Goal: Information Seeking & Learning: Check status

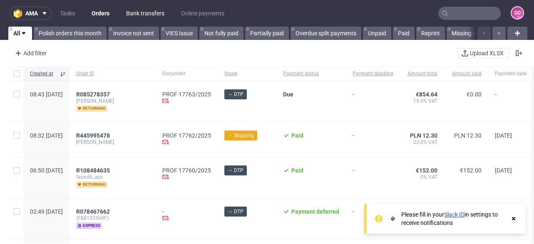
click at [152, 14] on link "Bank transfers" at bounding box center [145, 13] width 48 height 13
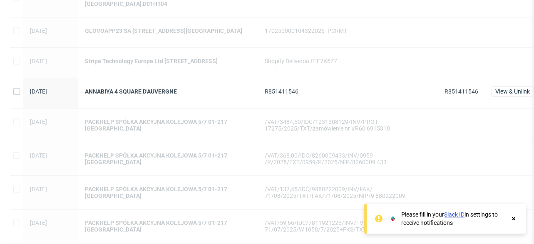
scroll to position [855, 0]
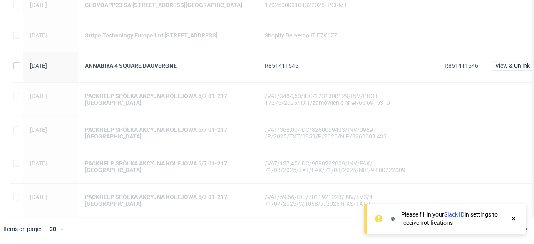
click at [512, 217] on use at bounding box center [513, 218] width 3 height 3
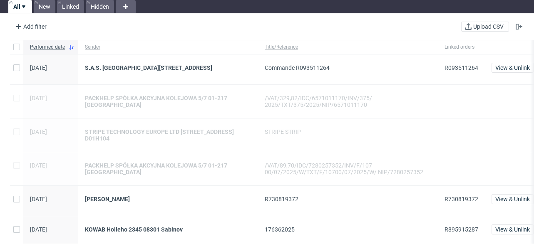
scroll to position [0, 0]
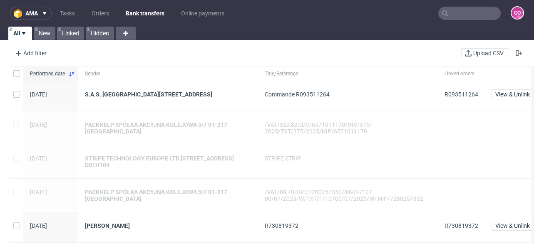
click at [481, 13] on input "text" at bounding box center [469, 13] width 62 height 13
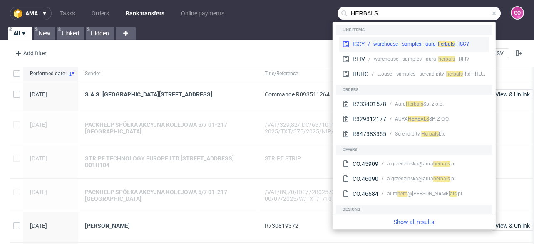
type input "HERBALS"
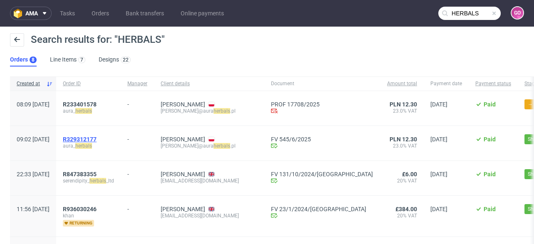
click at [97, 137] on span "R329312177" at bounding box center [80, 139] width 34 height 7
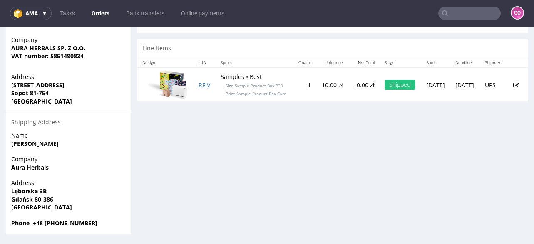
scroll to position [265, 0]
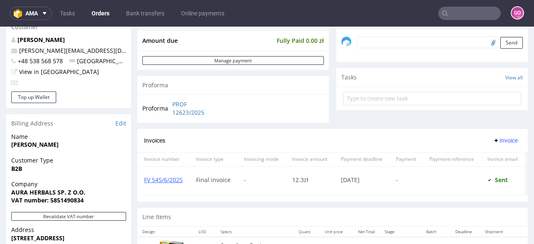
type input "HERBALS"
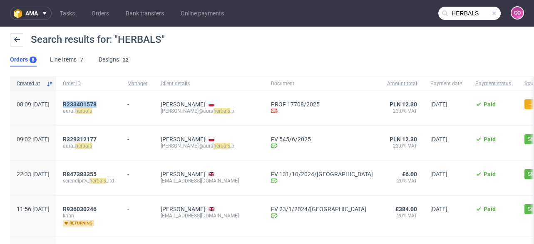
drag, startPoint x: 118, startPoint y: 100, endPoint x: 82, endPoint y: 99, distance: 35.4
click at [82, 99] on div "R233401578 aura_ herbals" at bounding box center [88, 108] width 64 height 35
click at [97, 104] on span "R233401578" at bounding box center [80, 104] width 34 height 7
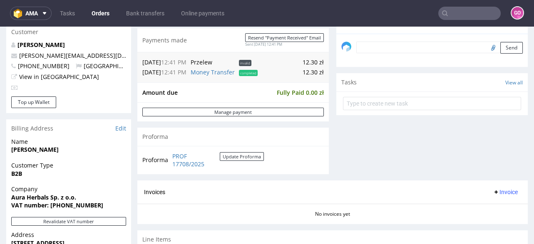
scroll to position [299, 0]
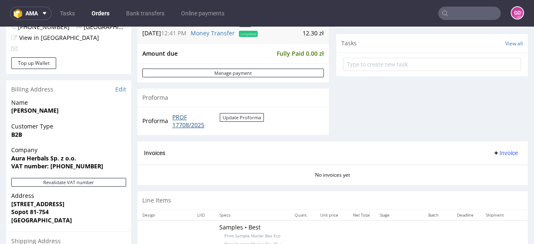
click at [191, 127] on link "PROF 17708/2025" at bounding box center [195, 121] width 47 height 16
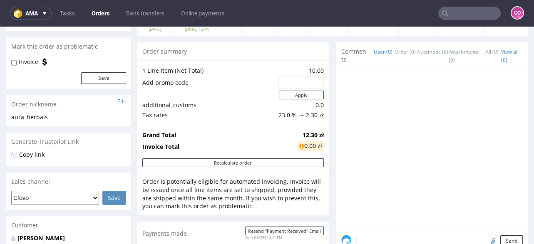
scroll to position [0, 0]
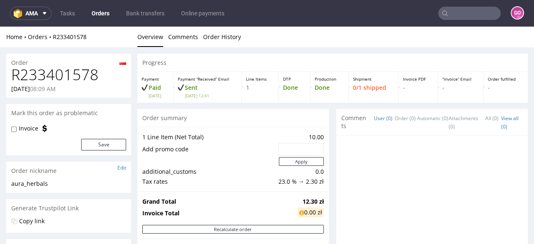
click at [69, 72] on h1 "R233401578" at bounding box center [68, 75] width 115 height 17
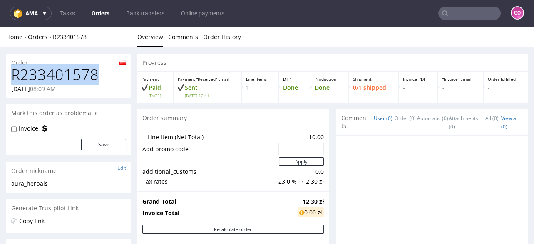
click at [69, 72] on h1 "R233401578" at bounding box center [68, 75] width 115 height 17
copy h1 "R233401578"
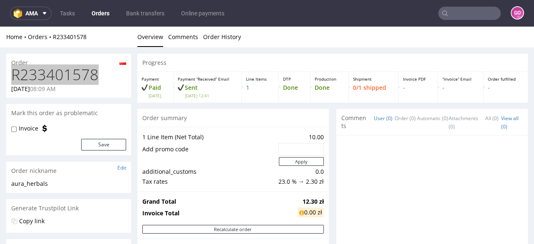
click at [465, 12] on input "text" at bounding box center [469, 13] width 62 height 13
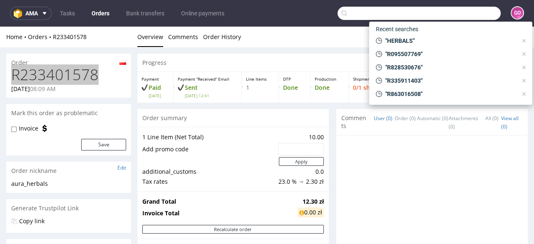
paste input "R60 6915310"
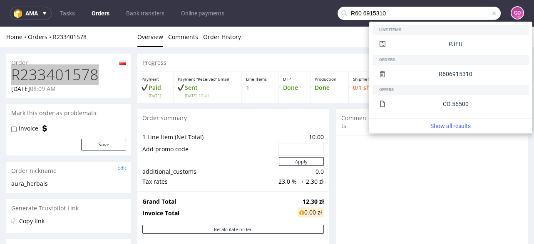
click at [358, 14] on input "R60 6915310" at bounding box center [418, 13] width 163 height 13
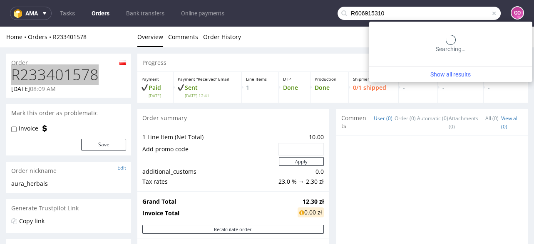
type input "R606915310"
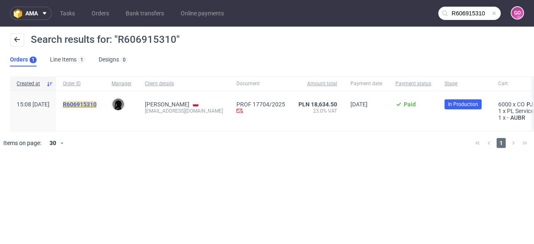
click at [97, 104] on mark "R606915310" at bounding box center [80, 104] width 34 height 7
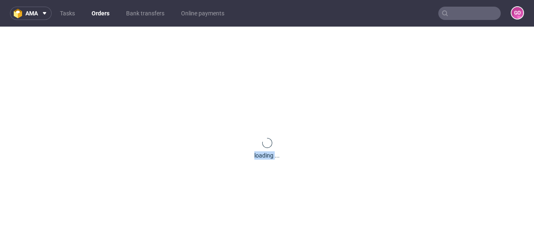
click at [105, 104] on div "loading ..." at bounding box center [267, 149] width 534 height 244
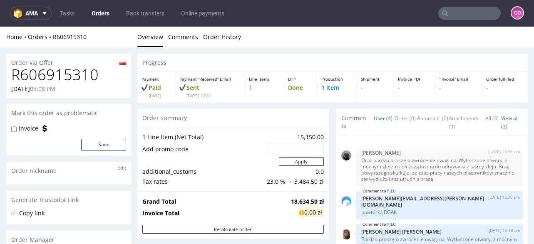
click at [268, 122] on div "Order summary" at bounding box center [232, 118] width 191 height 18
click at [68, 74] on h1 "R606915310" at bounding box center [68, 75] width 115 height 17
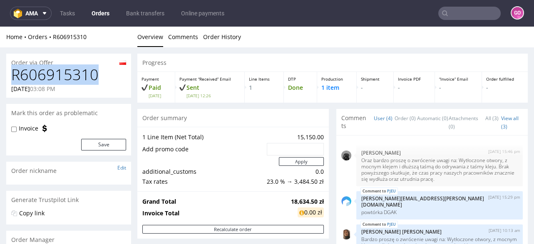
click at [68, 74] on h1 "R606915310" at bounding box center [68, 75] width 115 height 17
copy h1 "R606915310"
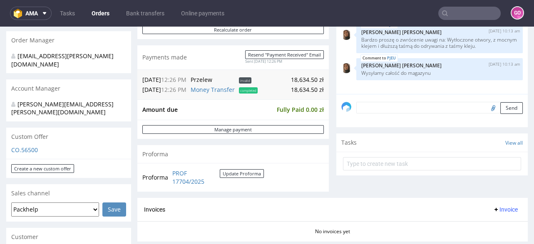
scroll to position [399, 0]
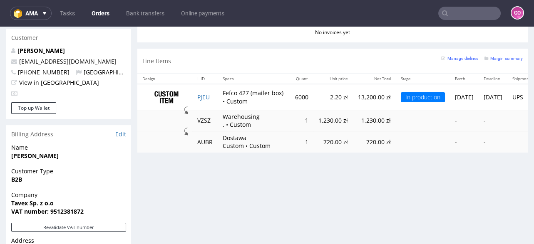
click at [60, 208] on strong "VAT number: 9512381872" at bounding box center [47, 212] width 72 height 8
copy strong "9512381872"
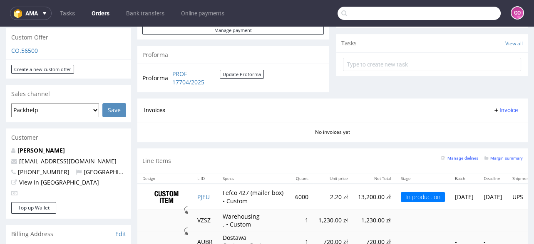
click at [456, 14] on input "text" at bounding box center [418, 13] width 163 height 13
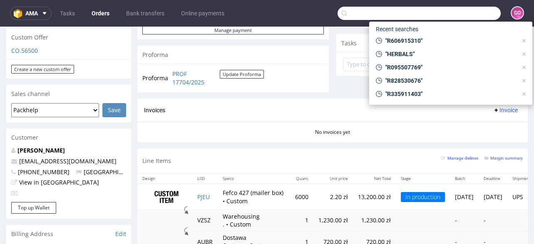
paste input "R730819372"
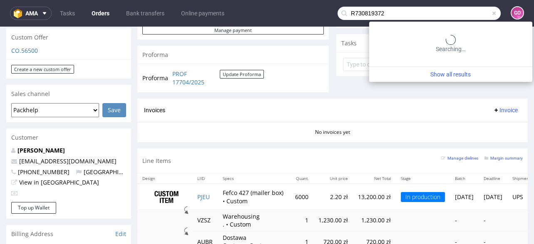
type input "R730819372"
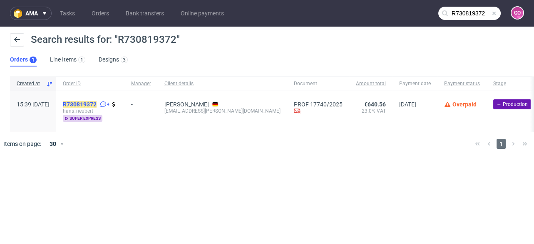
click at [97, 104] on mark "R730819372" at bounding box center [80, 104] width 34 height 7
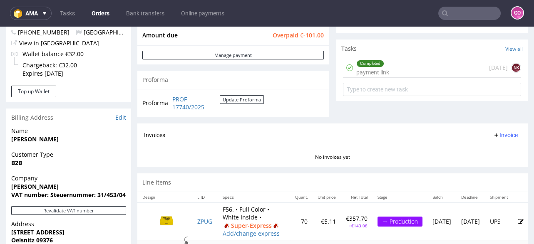
scroll to position [299, 0]
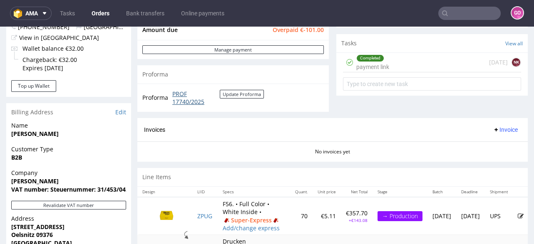
click at [200, 106] on link "PROF 17740/2025" at bounding box center [195, 98] width 47 height 16
click at [467, 12] on input "text" at bounding box center [469, 13] width 62 height 13
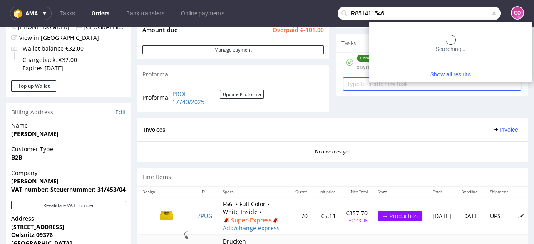
type input "R851411546"
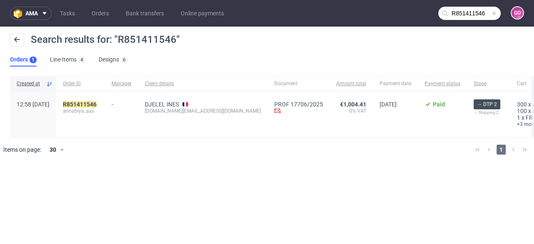
click at [83, 102] on div "R851411546 annabiya_sas" at bounding box center [80, 114] width 49 height 47
click at [89, 104] on mark "R851411546" at bounding box center [80, 104] width 34 height 7
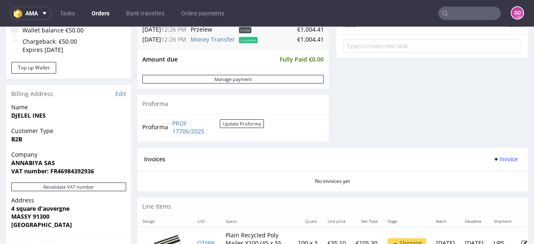
scroll to position [366, 0]
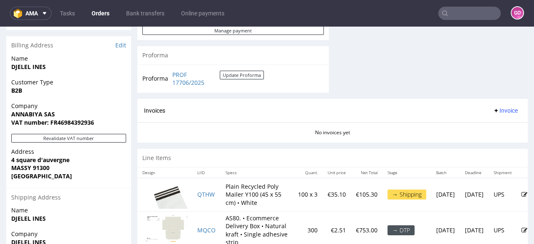
click at [69, 119] on strong "VAT number: FR46984392936" at bounding box center [52, 123] width 83 height 8
copy strong "FR46984392936"
click at [175, 82] on link "PROF 17706/2025" at bounding box center [195, 79] width 47 height 16
click at [140, 8] on link "Bank transfers" at bounding box center [145, 13] width 48 height 13
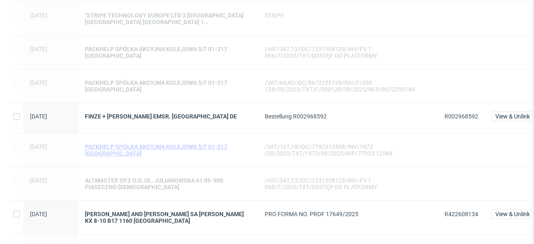
scroll to position [366, 0]
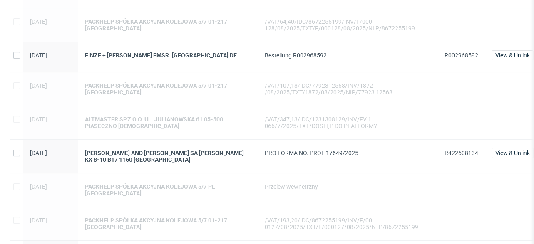
click at [470, 155] on span "R422608134" at bounding box center [461, 156] width 34 height 13
click at [468, 153] on span "R422608134" at bounding box center [461, 153] width 34 height 7
copy span "R422608134"
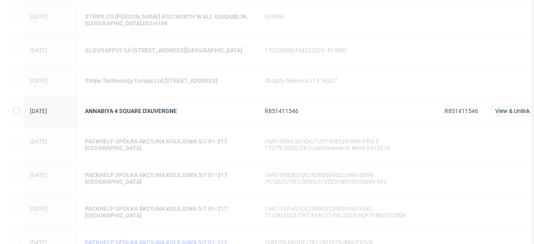
scroll to position [855, 0]
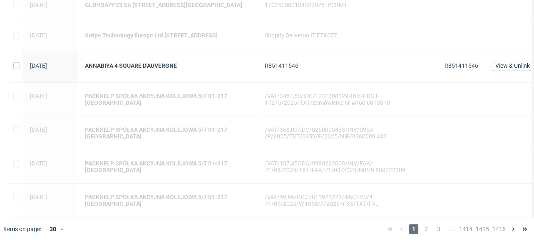
click at [425, 228] on span "2" at bounding box center [425, 229] width 9 height 10
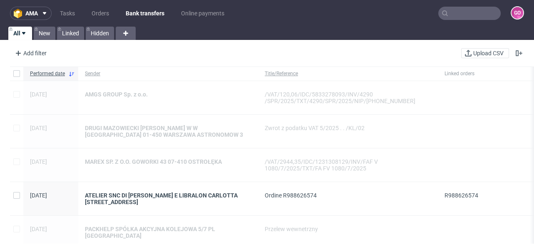
click at [456, 18] on input "text" at bounding box center [469, 13] width 62 height 13
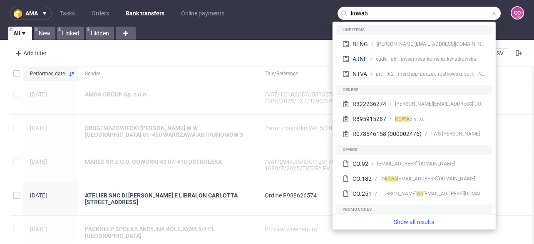
type input "kowab"
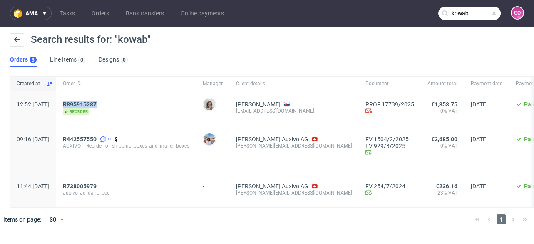
drag, startPoint x: 124, startPoint y: 104, endPoint x: 87, endPoint y: 96, distance: 38.3
click at [87, 96] on div "R895915287 reorder" at bounding box center [126, 108] width 140 height 35
copy span "R895915287"
click at [125, 14] on link "Bank transfers" at bounding box center [145, 13] width 48 height 13
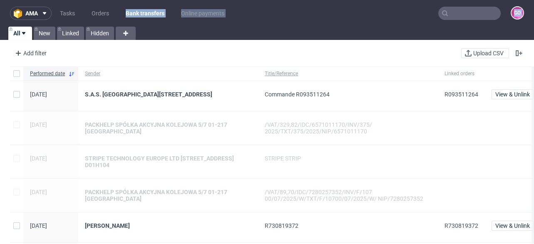
drag, startPoint x: 126, startPoint y: 24, endPoint x: 124, endPoint y: 46, distance: 21.7
click at [124, 40] on div "ama Tasks Orders Bank transfers Online payments GO All New Linked Hidden Add fi…" at bounding box center [267, 122] width 534 height 244
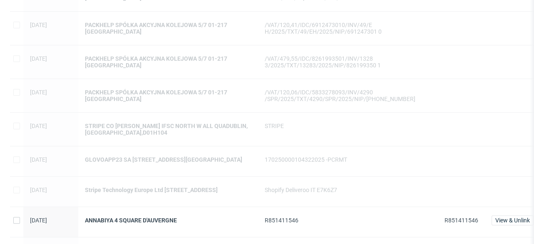
scroll to position [765, 0]
